Goal: Understand process/instructions

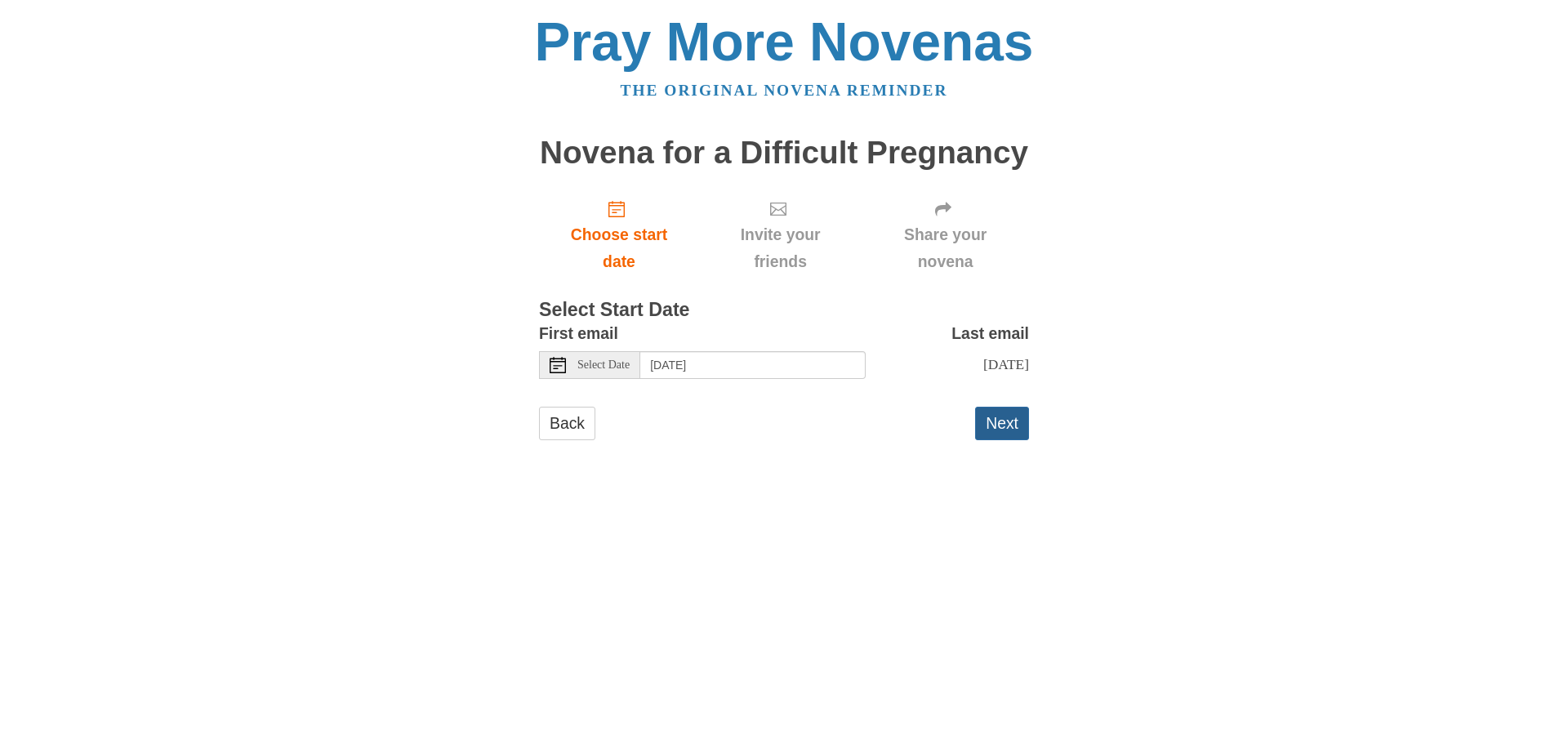
click at [1010, 438] on button "Next" at bounding box center [1001, 423] width 54 height 33
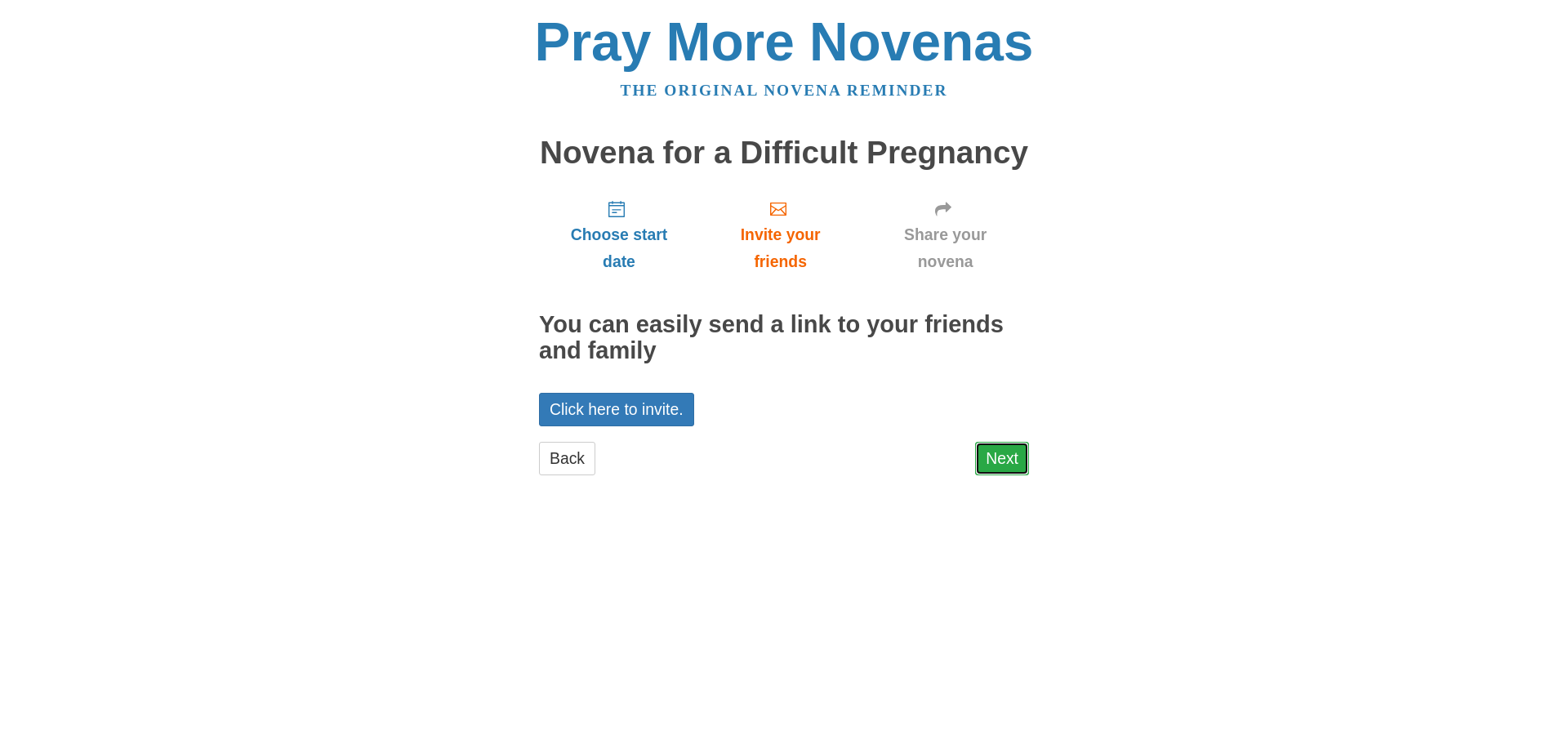
click at [1002, 453] on link "Next" at bounding box center [1001, 458] width 54 height 33
